Goal: Use online tool/utility: Use online tool/utility

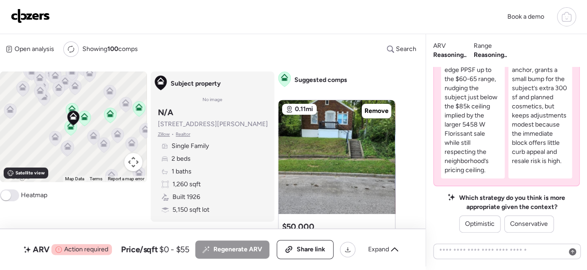
scroll to position [-176, 0]
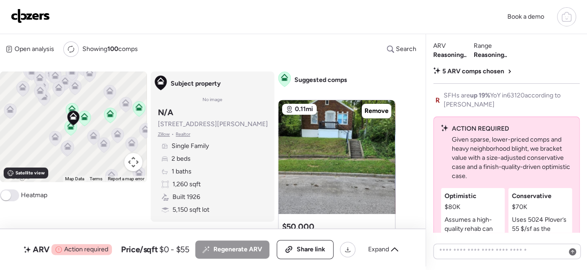
click at [31, 14] on img at bounding box center [30, 16] width 39 height 15
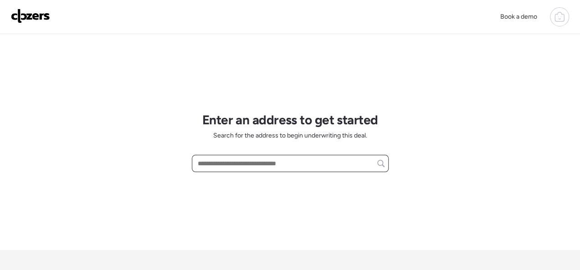
click at [253, 160] on input "text" at bounding box center [290, 163] width 188 height 13
paste input "**********"
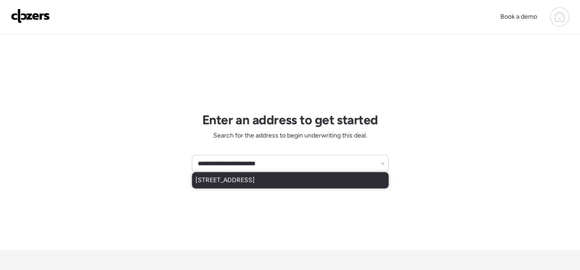
click at [254, 176] on span "[STREET_ADDRESS]" at bounding box center [224, 180] width 59 height 9
type input "**********"
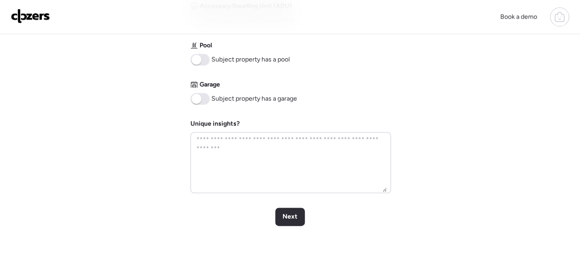
scroll to position [532, 0]
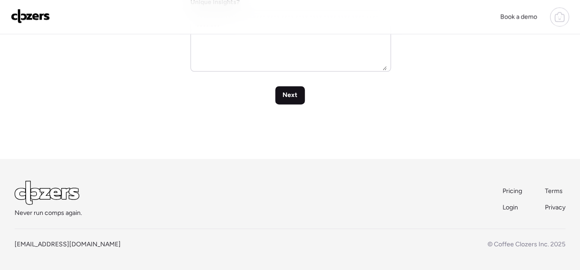
click at [284, 88] on div "Next" at bounding box center [290, 95] width 30 height 18
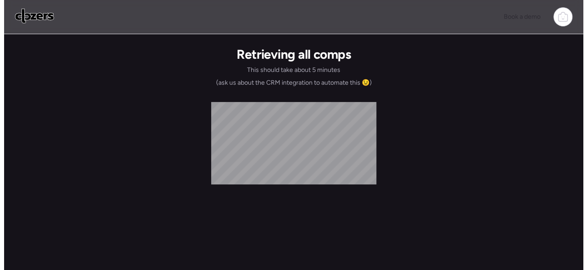
scroll to position [0, 0]
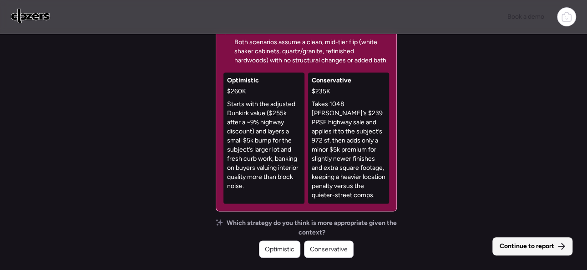
click at [533, 248] on span "Continue to report" at bounding box center [527, 246] width 55 height 9
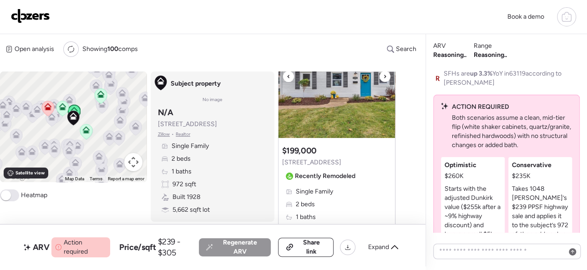
scroll to position [91, 0]
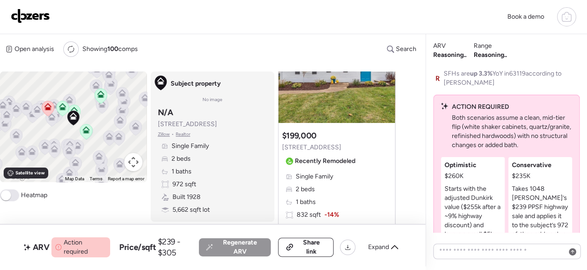
click at [30, 14] on img at bounding box center [30, 16] width 39 height 15
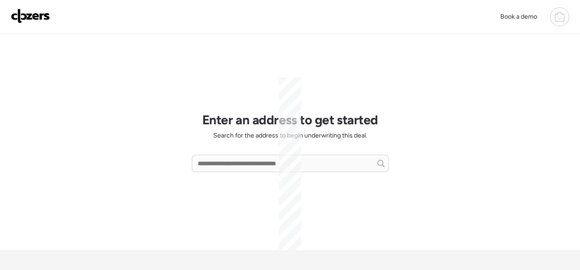
click at [235, 132] on span "Search for the address to begin underwriting this deal." at bounding box center [290, 135] width 154 height 9
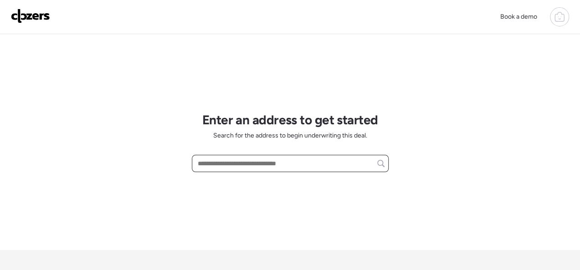
click at [229, 163] on input "text" at bounding box center [290, 163] width 188 height 13
paste input "**********"
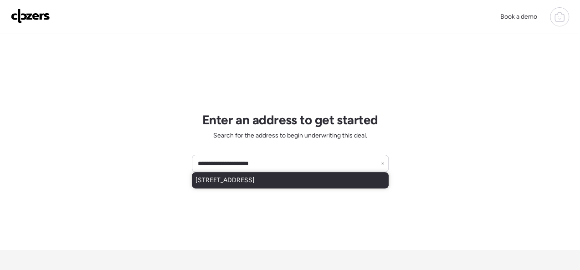
click at [254, 178] on span "[STREET_ADDRESS]" at bounding box center [224, 180] width 59 height 9
type input "**********"
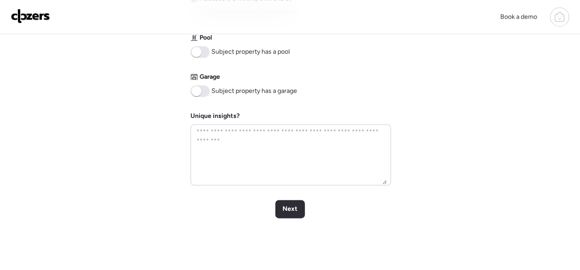
scroll to position [501, 0]
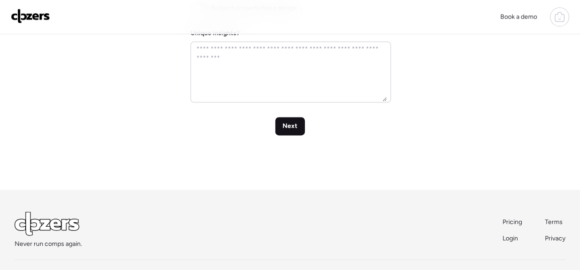
click at [286, 122] on span "Next" at bounding box center [289, 126] width 15 height 9
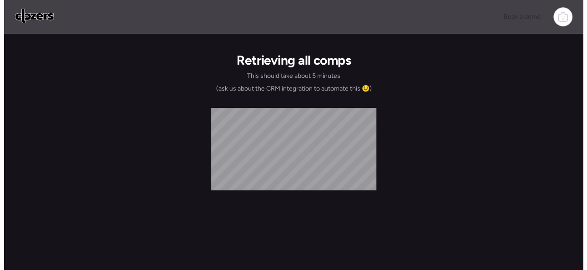
scroll to position [0, 0]
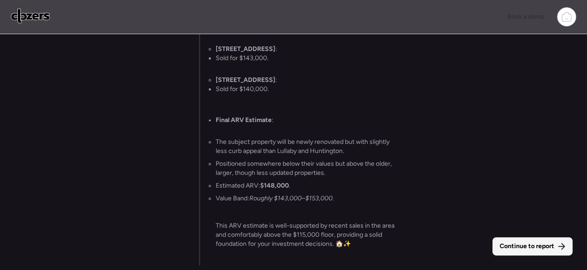
click at [529, 245] on span "Continue to report" at bounding box center [527, 246] width 55 height 9
